Goal: Task Accomplishment & Management: Use online tool/utility

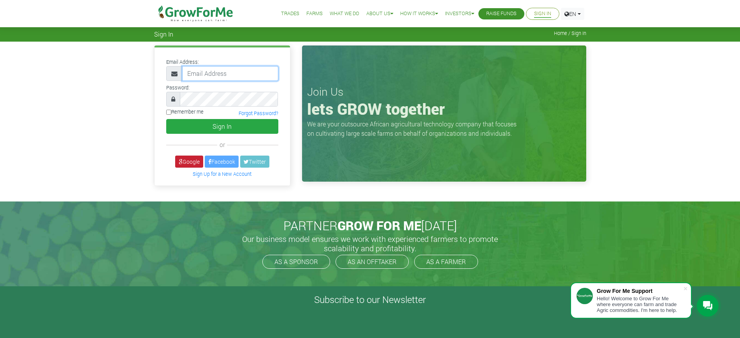
type input "mawuli@growforme.com"
click at [189, 161] on link "Google" at bounding box center [189, 162] width 28 height 12
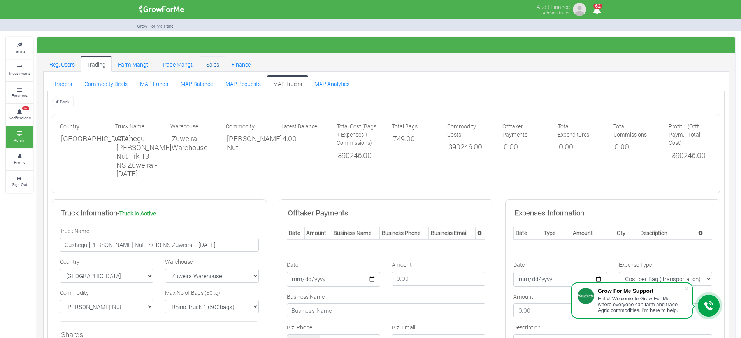
click at [217, 62] on link "Sales" at bounding box center [212, 64] width 25 height 16
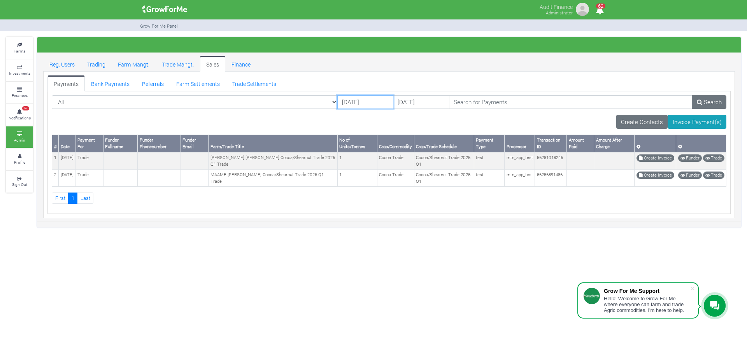
click at [337, 102] on input "05/10/2025" at bounding box center [365, 102] width 56 height 14
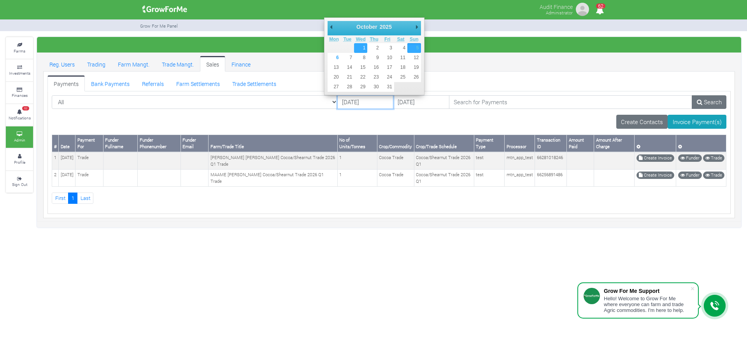
type input "01/10/2025"
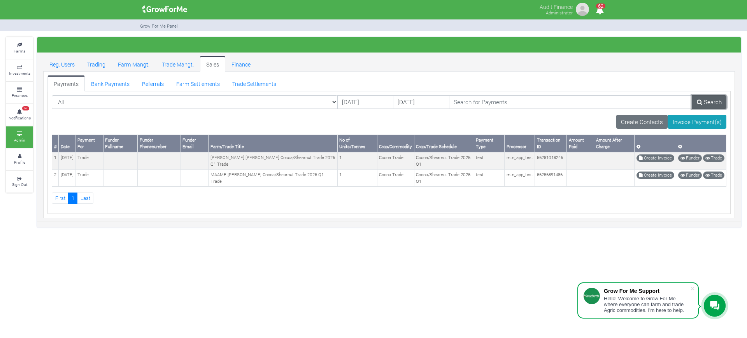
click at [707, 100] on link "Search" at bounding box center [709, 102] width 35 height 14
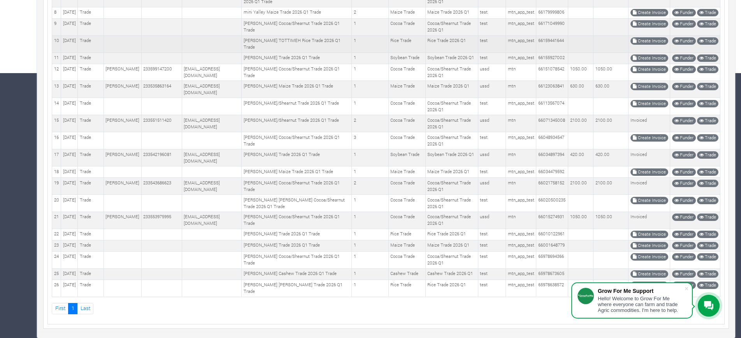
scroll to position [300, 0]
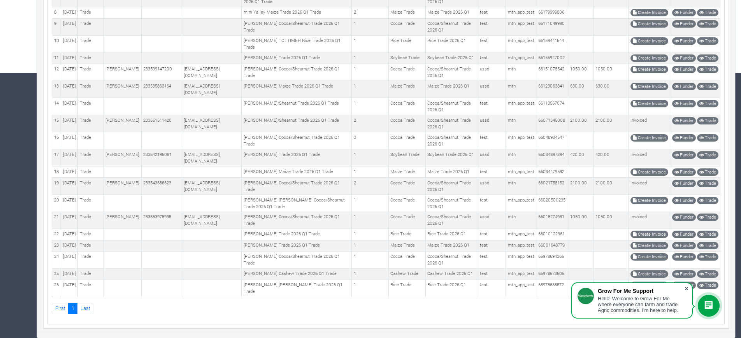
click at [686, 287] on span at bounding box center [687, 289] width 8 height 8
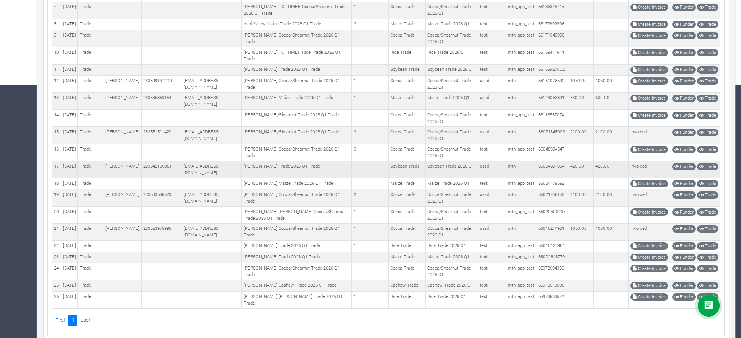
scroll to position [203, 0]
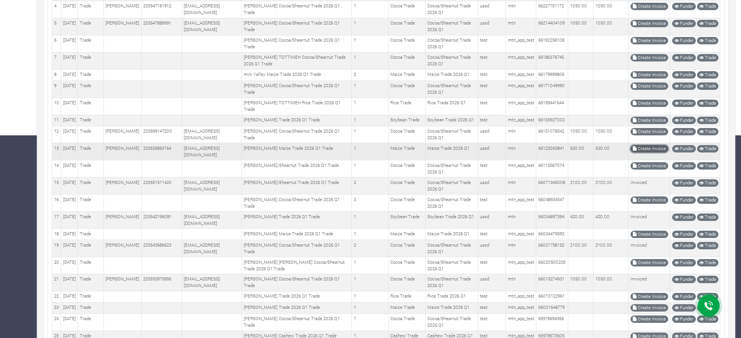
click at [655, 153] on link "Create Invoice" at bounding box center [650, 148] width 38 height 7
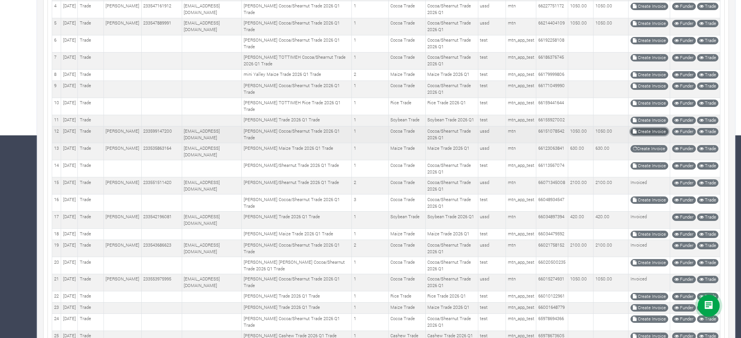
click at [644, 135] on link "Create Invoice" at bounding box center [650, 131] width 38 height 7
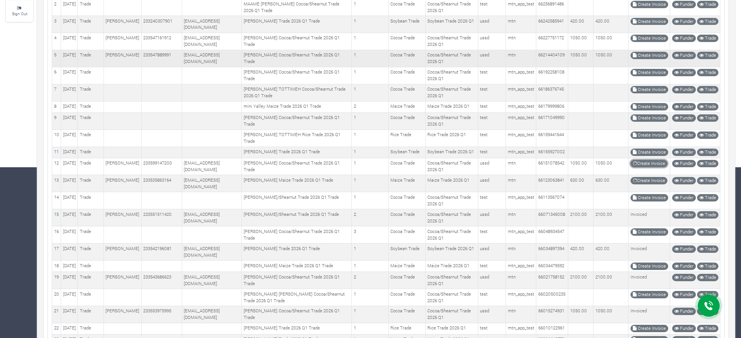
scroll to position [154, 0]
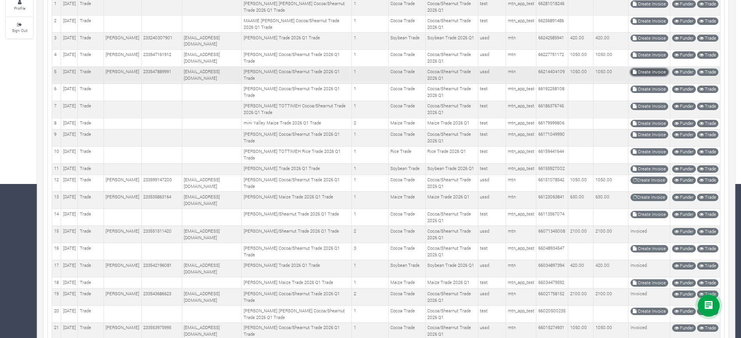
click at [644, 70] on link "Create Invoice" at bounding box center [650, 72] width 38 height 7
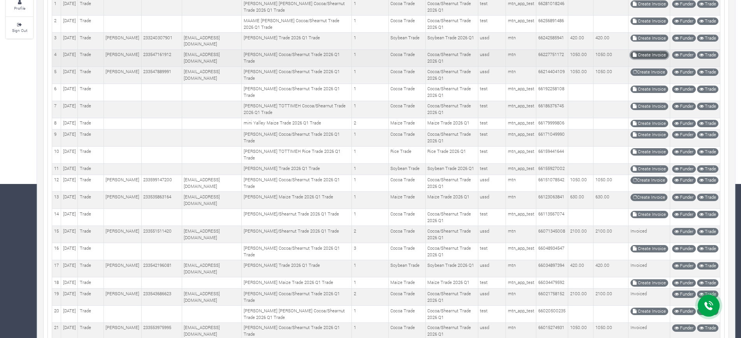
click at [645, 53] on link "Create Invoice" at bounding box center [650, 54] width 38 height 7
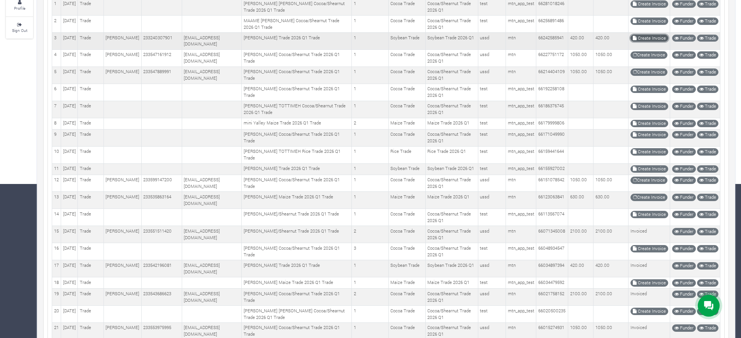
click at [650, 35] on link "Create Invoice" at bounding box center [650, 38] width 38 height 7
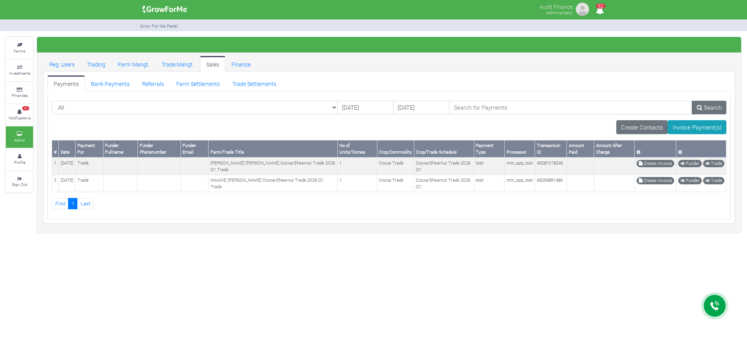
click at [366, 86] on ul "Payments Bank Payments Referrals Farm Settlements Trade Settlements" at bounding box center [389, 84] width 684 height 16
